Goal: Check status: Check status

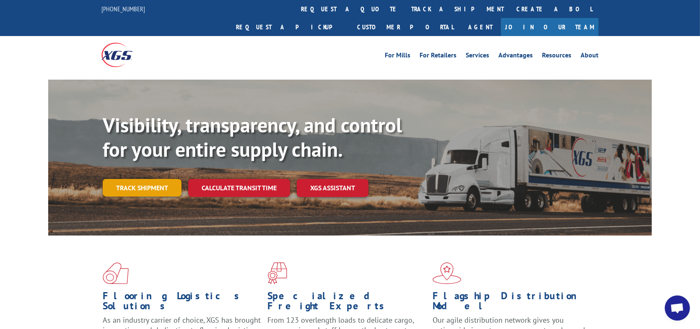
click at [132, 179] on link "Track shipment" at bounding box center [142, 188] width 79 height 18
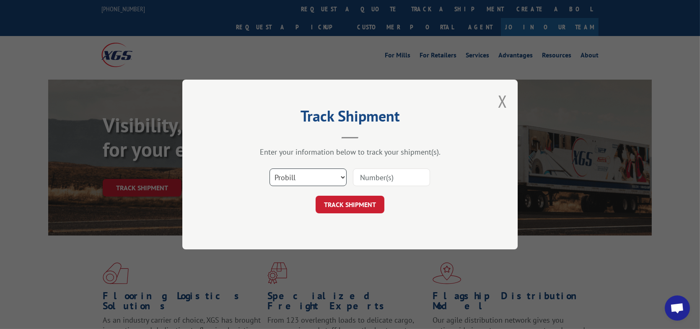
drag, startPoint x: 345, startPoint y: 175, endPoint x: 326, endPoint y: 176, distance: 18.5
click at [345, 175] on select "Select category... Probill BOL PO" at bounding box center [308, 178] width 77 height 18
select select "bol"
click at [270, 169] on select "Select category... Probill BOL PO" at bounding box center [308, 178] width 77 height 18
drag, startPoint x: 359, startPoint y: 174, endPoint x: 363, endPoint y: 174, distance: 4.2
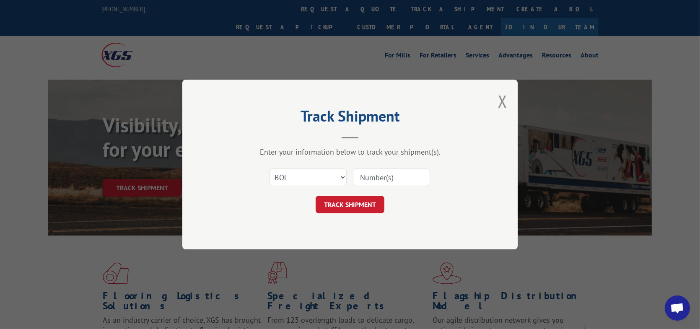
click at [360, 174] on input at bounding box center [391, 178] width 77 height 18
type input "6015383"
click at [326, 207] on button "TRACK SHIPMENT" at bounding box center [350, 205] width 69 height 18
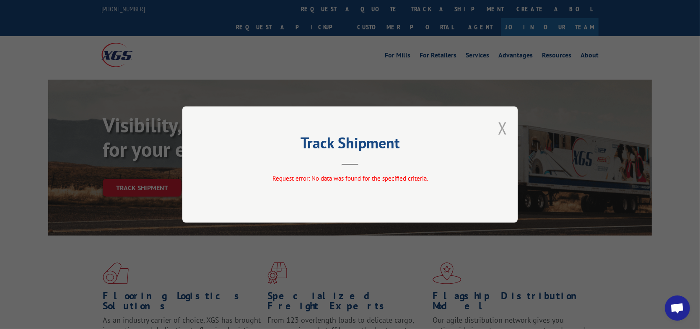
click at [502, 127] on button "Close modal" at bounding box center [502, 128] width 9 height 22
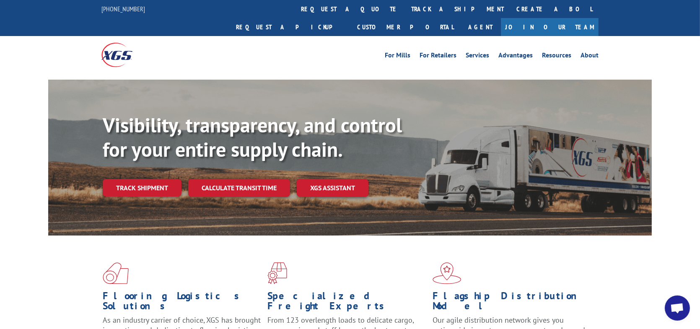
click at [148, 179] on link "Track shipment" at bounding box center [142, 188] width 79 height 18
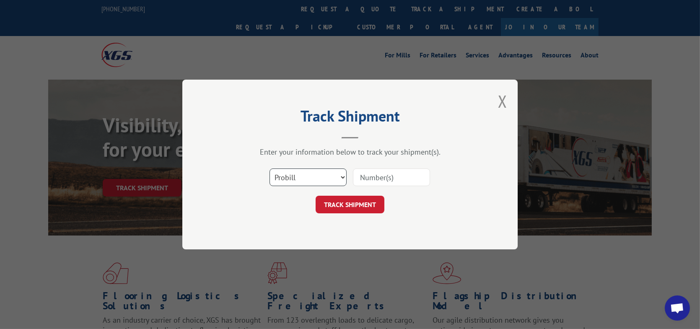
click at [339, 176] on select "Select category... Probill BOL PO" at bounding box center [308, 178] width 77 height 18
select select "bol"
click at [270, 169] on select "Select category... Probill BOL PO" at bounding box center [308, 178] width 77 height 18
click at [367, 175] on input at bounding box center [391, 178] width 77 height 18
type input "6011321"
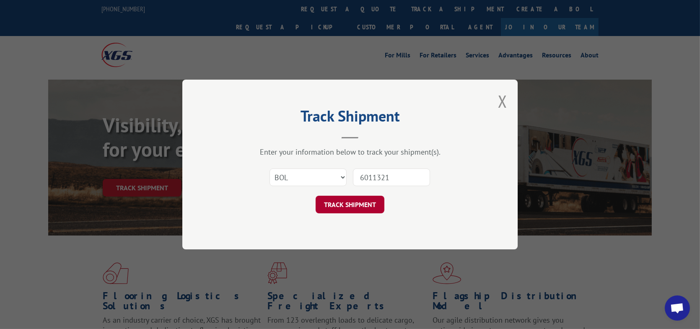
click at [367, 201] on button "TRACK SHIPMENT" at bounding box center [350, 205] width 69 height 18
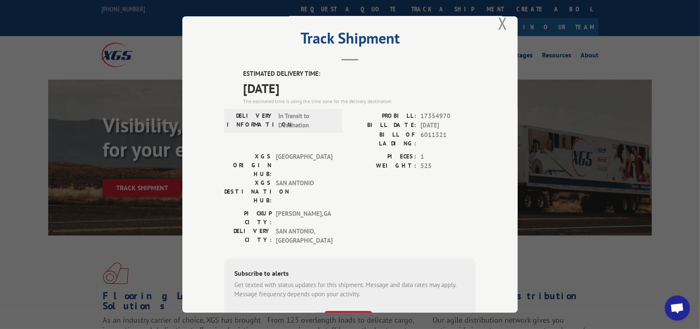
scroll to position [16, 0]
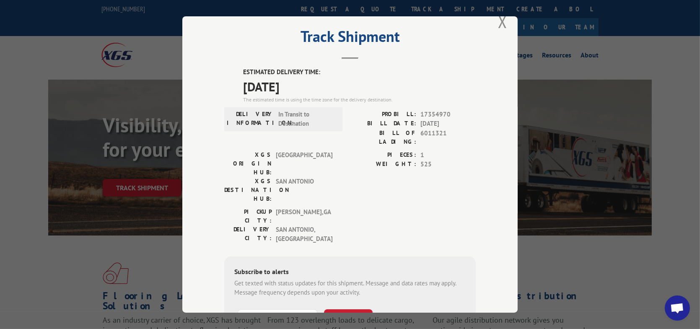
click at [392, 198] on div "ESTIMATED DELIVERY TIME: [DATE] The estimated time is using the time zone for t…" at bounding box center [349, 218] width 251 height 303
drag, startPoint x: 498, startPoint y: 16, endPoint x: 478, endPoint y: 31, distance: 24.3
click at [498, 18] on button "Close modal" at bounding box center [502, 21] width 9 height 22
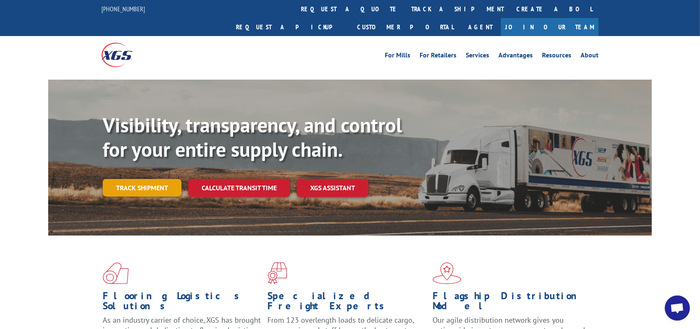
click at [149, 179] on link "Track shipment" at bounding box center [142, 188] width 79 height 18
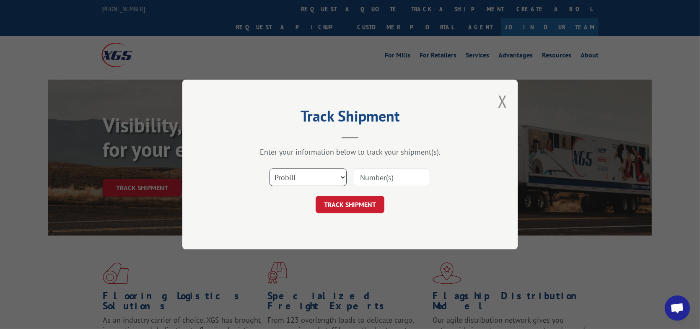
click at [341, 174] on select "Select category... Probill BOL PO" at bounding box center [308, 178] width 77 height 18
select select "bol"
click at [270, 169] on select "Select category... Probill BOL PO" at bounding box center [308, 178] width 77 height 18
click at [363, 175] on input at bounding box center [391, 178] width 77 height 18
type input "6015383"
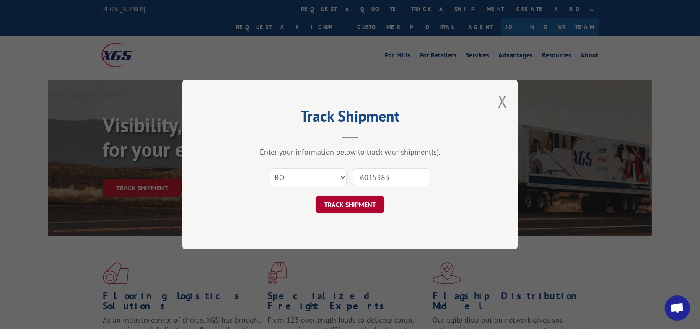
click at [353, 207] on button "TRACK SHIPMENT" at bounding box center [350, 205] width 69 height 18
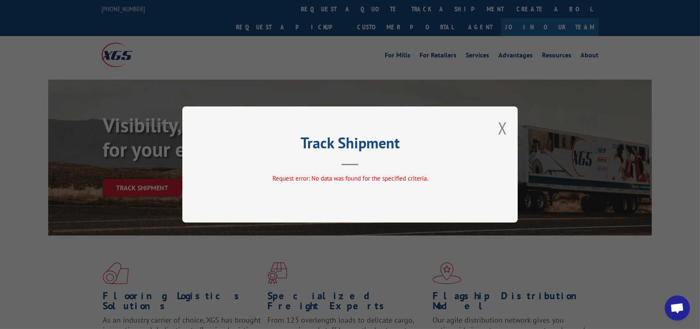
drag, startPoint x: 498, startPoint y: 130, endPoint x: 465, endPoint y: 130, distance: 32.7
click at [497, 130] on div "Track Shipment Request error: No data was found for the specified criteria." at bounding box center [349, 164] width 335 height 116
drag, startPoint x: 506, startPoint y: 126, endPoint x: 486, endPoint y: 122, distance: 20.1
click at [503, 126] on button "Close modal" at bounding box center [502, 128] width 9 height 22
